Goal: Transaction & Acquisition: Purchase product/service

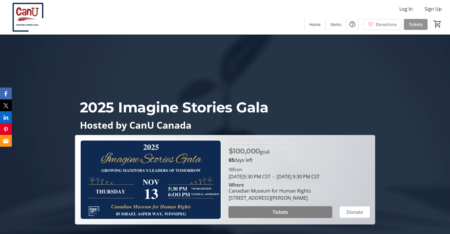
click at [412, 26] on span "Tickets" at bounding box center [416, 24] width 14 height 6
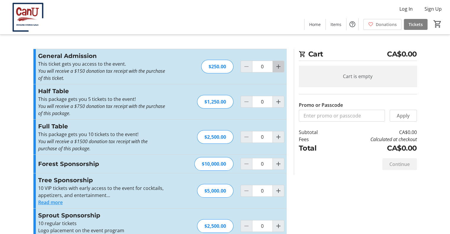
click at [280, 68] on mat-icon "Increment by one" at bounding box center [278, 66] width 7 height 7
type input "1"
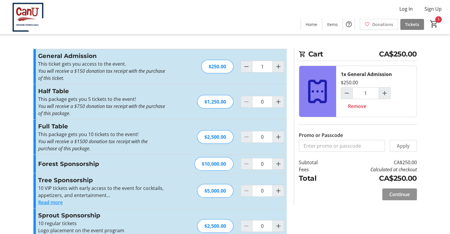
click at [398, 188] on span at bounding box center [400, 194] width 35 height 14
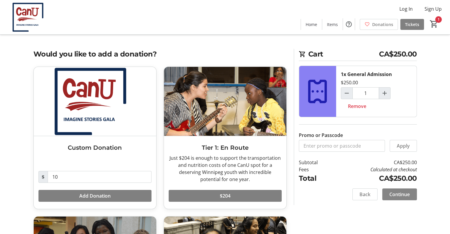
click at [397, 196] on span "Continue" at bounding box center [400, 194] width 20 height 7
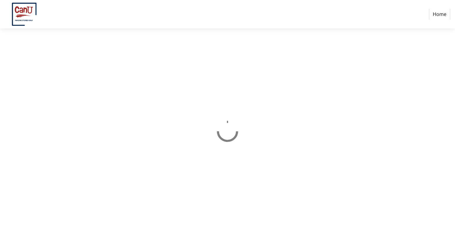
select select "CA"
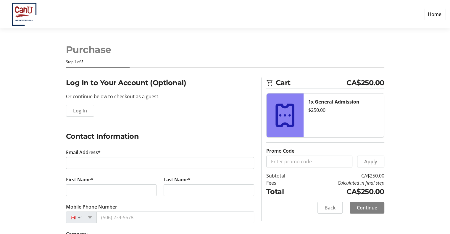
scroll to position [52, 0]
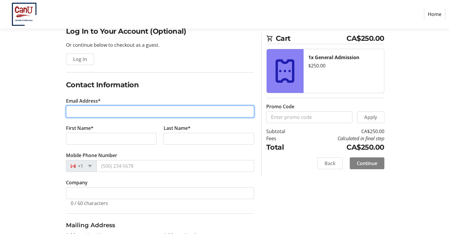
click at [144, 108] on input "Email Address*" at bounding box center [160, 112] width 188 height 12
type input "[EMAIL_ADDRESS][DOMAIN_NAME]"
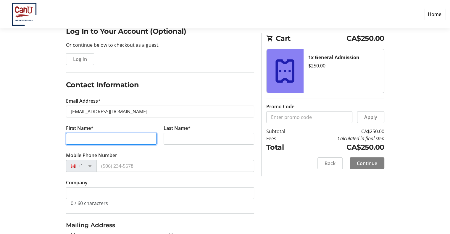
type input "[PERSON_NAME]"
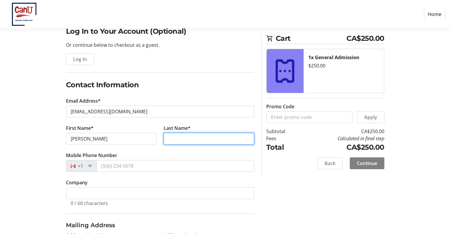
type input "[PERSON_NAME]"
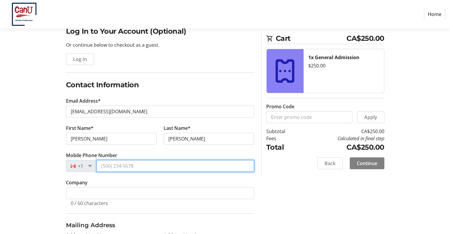
type input "[PHONE_NUMBER]"
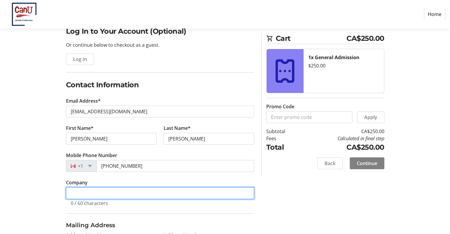
type input "CanU [GEOGRAPHIC_DATA]"
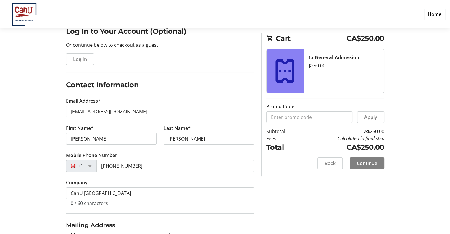
type input "[STREET_ADDRESS][PERSON_NAME]"
type input "[GEOGRAPHIC_DATA]"
select select "MB"
type input "R3T 2N2"
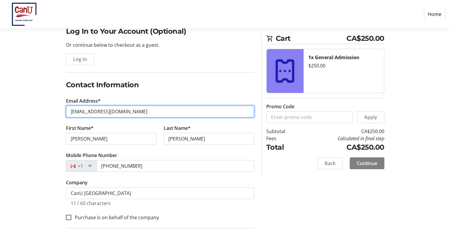
scroll to position [152, 0]
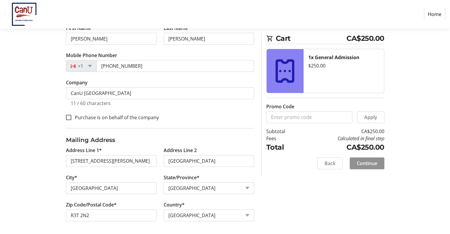
click at [365, 162] on span "Continue" at bounding box center [367, 163] width 20 height 7
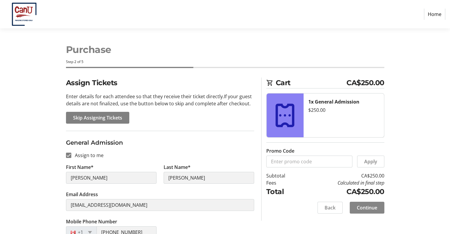
scroll to position [65, 0]
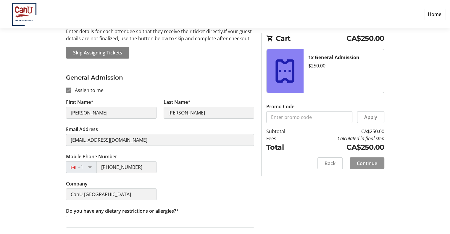
click at [364, 161] on span "Continue" at bounding box center [367, 163] width 20 height 7
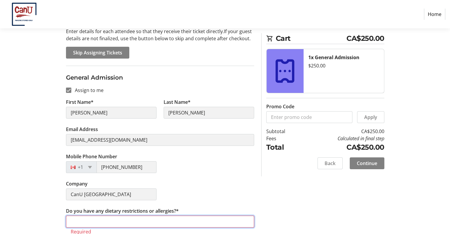
click at [227, 220] on input "Do you have any dietary restrictions or allergies?*" at bounding box center [160, 222] width 188 height 12
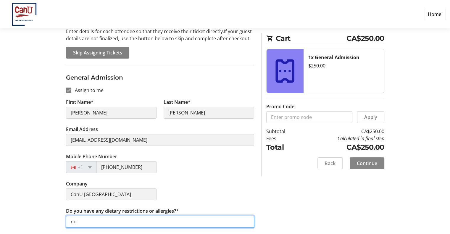
type input "no"
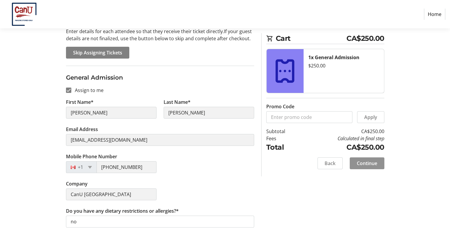
click at [368, 158] on span at bounding box center [367, 163] width 35 height 14
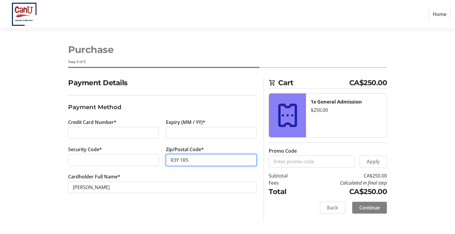
type input "R3Y 1R5"
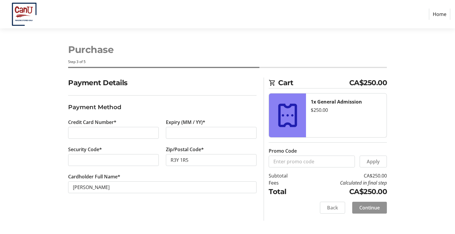
click at [366, 201] on span at bounding box center [369, 208] width 35 height 14
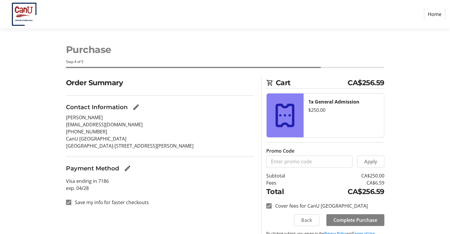
scroll to position [14, 0]
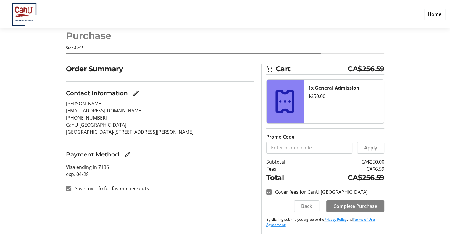
click at [436, 15] on link "Home" at bounding box center [434, 14] width 21 height 11
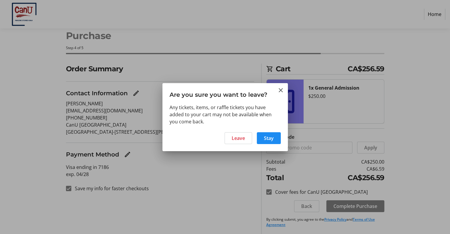
scroll to position [0, 0]
click at [237, 140] on span "Leave" at bounding box center [238, 138] width 13 height 7
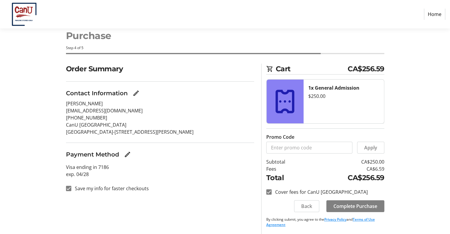
scroll to position [14, 0]
